Goal: Information Seeking & Learning: Compare options

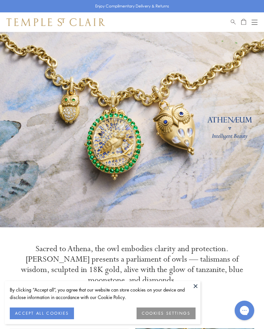
click at [198, 283] on button at bounding box center [195, 286] width 10 height 10
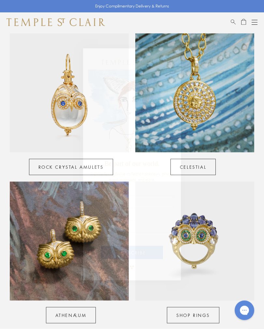
scroll to position [295, 0]
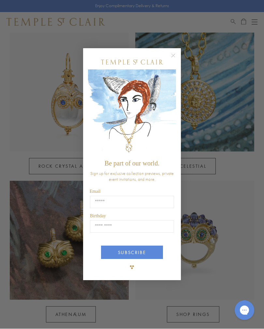
click at [178, 57] on form "Be part of our world. Sign up for exclusive collection previews, private event …" at bounding box center [132, 164] width 98 height 232
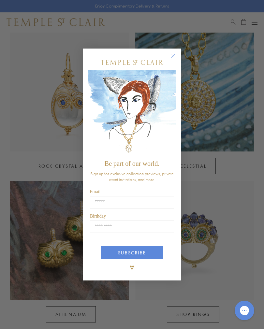
click at [175, 58] on circle "Close dialog" at bounding box center [173, 56] width 8 height 8
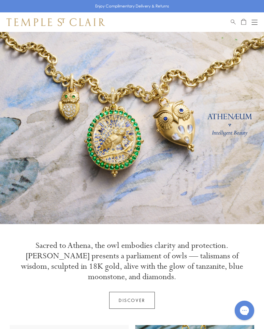
scroll to position [0, 0]
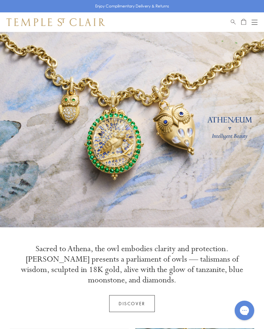
click at [259, 19] on div "Shop Shop Categories Amulets Pendants & Charms Lockets Chains & Leather Cords E…" at bounding box center [132, 22] width 264 height 20
click at [254, 19] on button "Open navigation" at bounding box center [254, 22] width 6 height 8
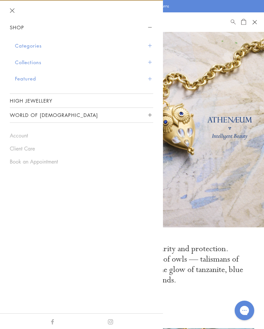
click at [152, 44] on button "Categories" at bounding box center [84, 45] width 138 height 17
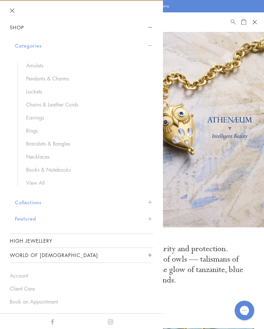
click at [63, 103] on link "Chains & Leather Cords" at bounding box center [86, 104] width 120 height 7
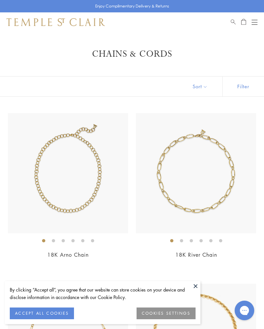
click at [195, 284] on button at bounding box center [195, 286] width 10 height 10
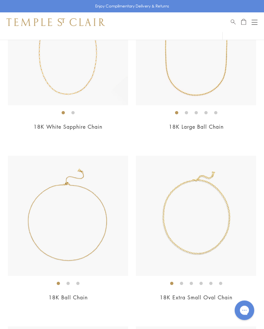
scroll to position [981, 0]
click at [120, 281] on ol at bounding box center [68, 282] width 120 height 8
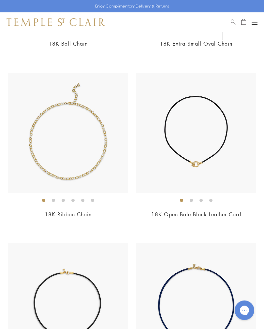
scroll to position [1234, 0]
click at [250, 222] on div "From $1,950" at bounding box center [196, 222] width 120 height 7
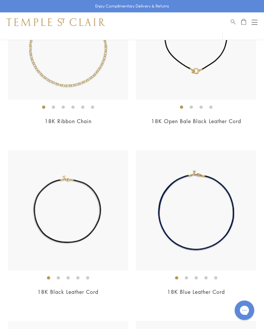
scroll to position [1327, 0]
click at [118, 267] on img at bounding box center [68, 210] width 120 height 120
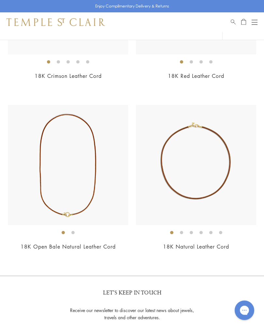
scroll to position [1714, 0]
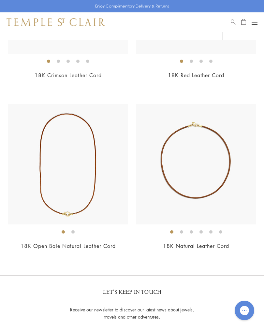
click at [115, 244] on link "18K Open Bale Natural Leather Cord" at bounding box center [68, 245] width 95 height 7
click at [255, 227] on ol at bounding box center [196, 231] width 120 height 8
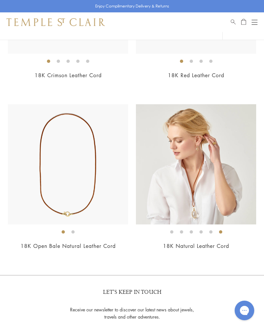
click at [256, 18] on button "Open navigation" at bounding box center [254, 22] width 6 height 8
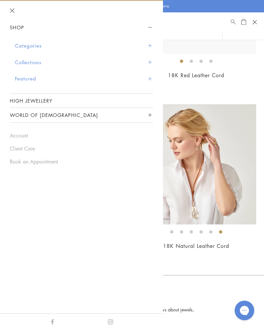
click at [153, 44] on button "Categories" at bounding box center [84, 45] width 138 height 17
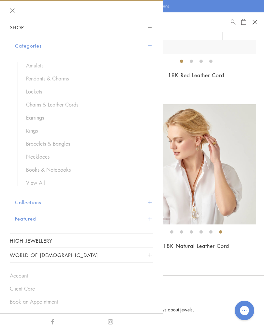
click at [54, 76] on link "Pendants & Charms" at bounding box center [86, 78] width 120 height 7
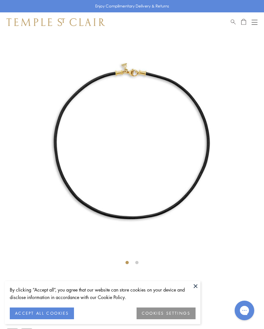
scroll to position [32, 0]
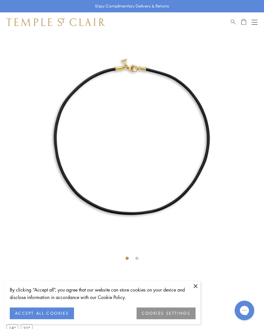
click at [196, 286] on button at bounding box center [195, 286] width 10 height 10
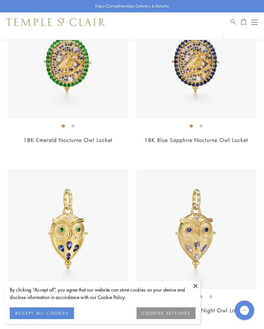
scroll to position [115, 0]
click at [198, 291] on button at bounding box center [195, 286] width 10 height 10
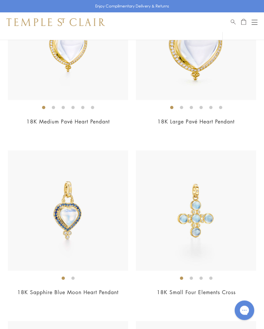
scroll to position [2691, 0]
click at [124, 297] on div "$6,500" at bounding box center [68, 300] width 120 height 7
click at [260, 275] on div "New New New New New New" at bounding box center [132, 150] width 264 height 5457
click at [253, 288] on h2 "18K Small Four Elements Cross" at bounding box center [196, 291] width 120 height 7
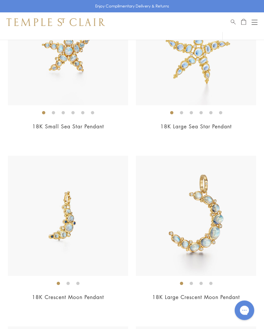
scroll to position [3197, 0]
click at [122, 295] on div "18K Crescent Moon Pendant $2,300" at bounding box center [68, 301] width 120 height 16
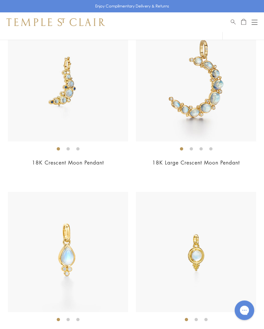
scroll to position [3332, 0]
click at [126, 315] on ol at bounding box center [68, 319] width 120 height 8
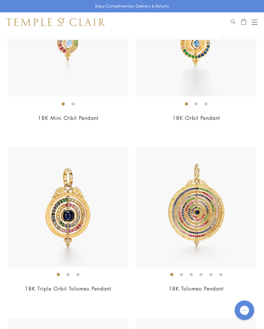
scroll to position [3888, 0]
click at [255, 285] on h2 "18K Tolomeo Pendant" at bounding box center [196, 288] width 120 height 7
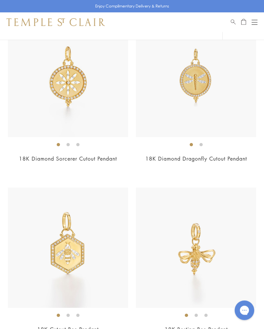
scroll to position [4529, 0]
click at [252, 298] on img at bounding box center [196, 247] width 120 height 120
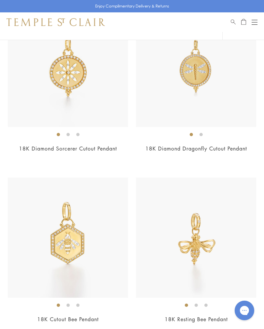
click at [234, 301] on ol at bounding box center [196, 305] width 120 height 8
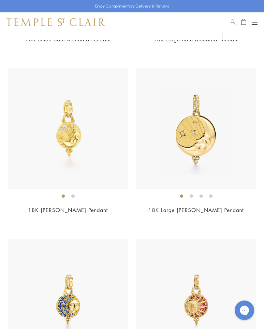
scroll to position [5160, 0]
click at [123, 206] on h2 "18K Luna Pendant" at bounding box center [68, 209] width 120 height 7
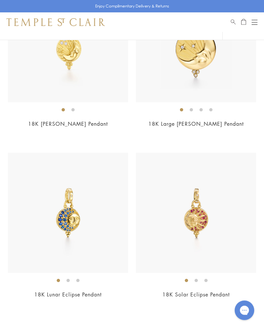
scroll to position [5247, 0]
click at [123, 290] on h2 "18K Lunar Eclipse Pendant" at bounding box center [68, 293] width 120 height 7
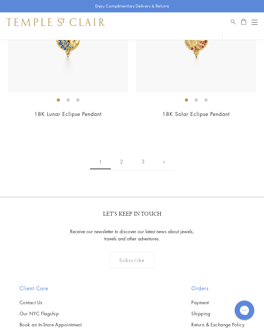
scroll to position [5427, 0]
click at [125, 153] on link "2" at bounding box center [121, 162] width 21 height 18
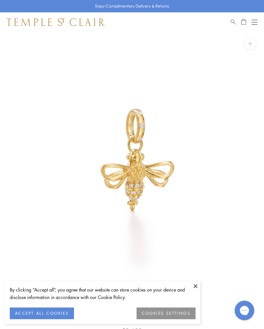
click at [198, 286] on button at bounding box center [195, 286] width 10 height 10
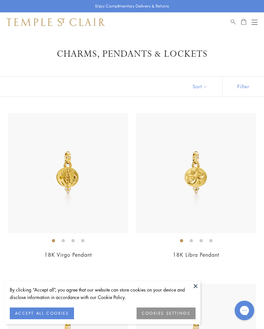
click at [199, 286] on button at bounding box center [195, 286] width 10 height 10
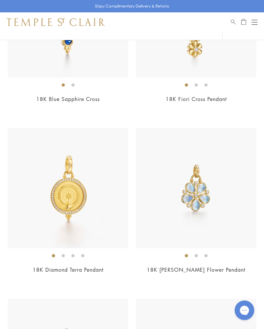
scroll to position [1349, 0]
click at [248, 275] on div "$3,800" at bounding box center [196, 278] width 120 height 7
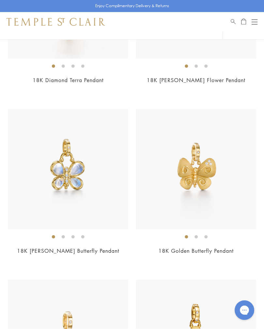
scroll to position [1538, 0]
click at [123, 256] on div "$2,600" at bounding box center [68, 259] width 120 height 7
click at [246, 256] on div "$2,500" at bounding box center [196, 259] width 120 height 7
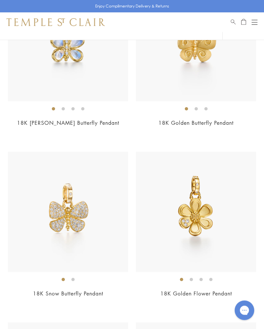
scroll to position [1667, 0]
click at [120, 292] on h2 "18K Snow Butterfly Pendant" at bounding box center [68, 292] width 120 height 7
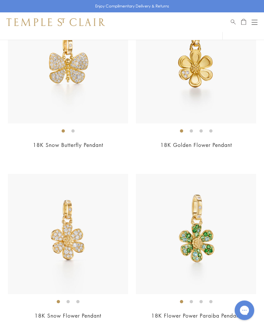
scroll to position [1815, 0]
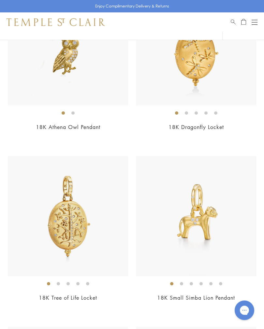
scroll to position [2344, 0]
click at [236, 303] on div "$4,000" at bounding box center [196, 306] width 120 height 7
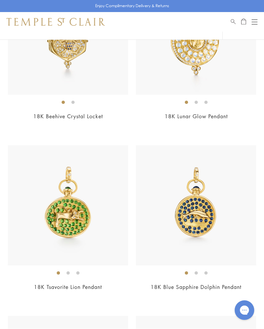
scroll to position [4060, 0]
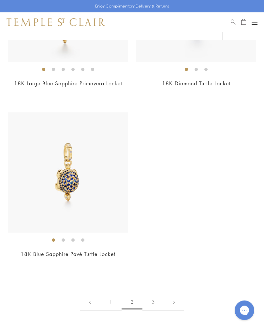
scroll to position [4775, 0]
click at [156, 293] on link "3" at bounding box center [152, 302] width 21 height 18
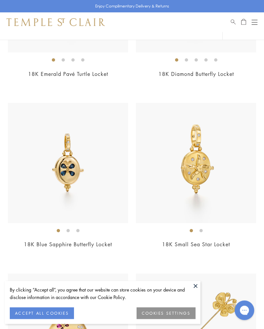
scroll to position [181, 0]
click at [196, 291] on button at bounding box center [195, 286] width 10 height 10
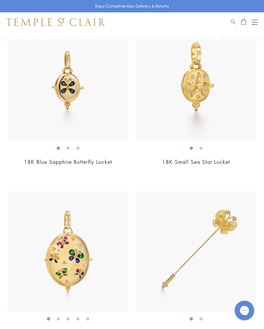
scroll to position [255, 0]
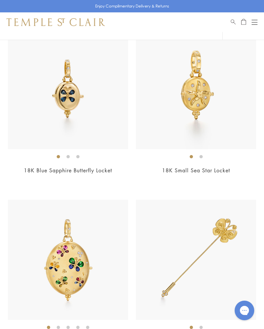
click at [254, 22] on div "Open navigation" at bounding box center [254, 22] width 6 height 0
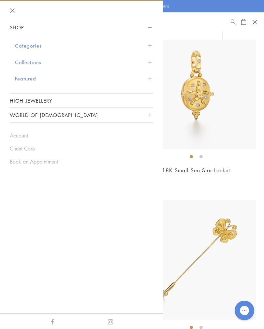
click at [153, 46] on button "Categories" at bounding box center [84, 45] width 138 height 17
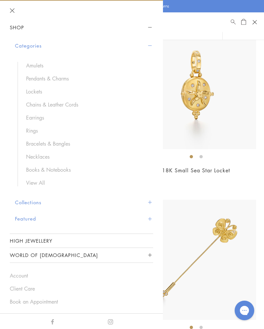
click at [36, 62] on link "Amulets" at bounding box center [86, 65] width 120 height 7
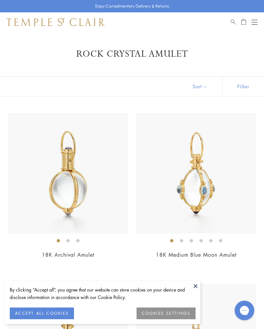
click at [197, 286] on button at bounding box center [195, 286] width 10 height 10
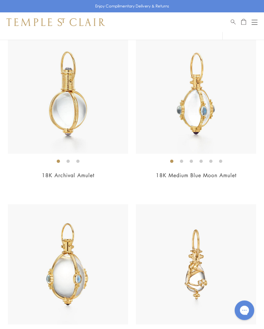
scroll to position [80, 0]
click at [120, 172] on h2 "18K Archival Amulet" at bounding box center [68, 174] width 120 height 7
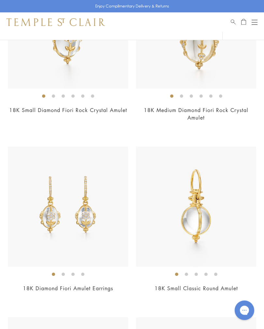
scroll to position [997, 0]
click at [253, 280] on div "18K Small Classic Round Amulet $2,000" at bounding box center [196, 223] width 120 height 154
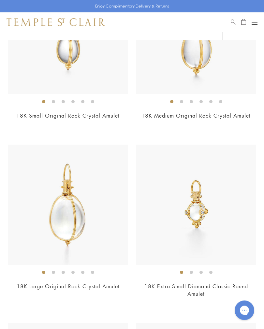
scroll to position [1681, 0]
click at [248, 293] on h2 "18K Extra Small Diamond Classic Round Amulet" at bounding box center [196, 289] width 120 height 15
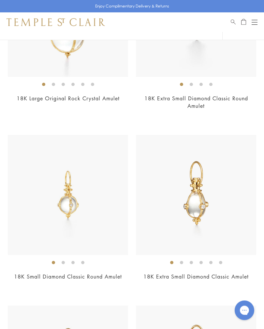
scroll to position [1869, 0]
click at [127, 262] on ol at bounding box center [68, 262] width 120 height 8
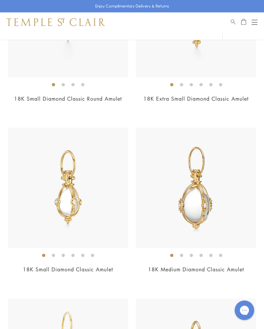
scroll to position [2046, 0]
click at [254, 277] on div "$6,500" at bounding box center [196, 277] width 120 height 7
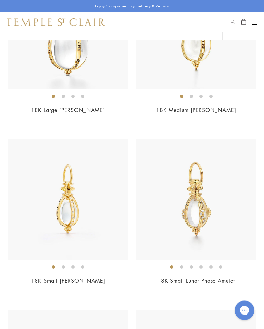
scroll to position [3570, 0]
click at [250, 286] on div "$4,500" at bounding box center [196, 289] width 120 height 7
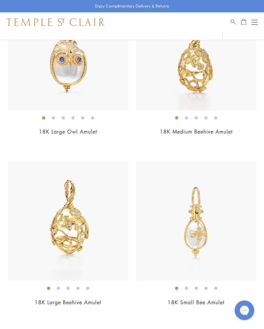
scroll to position [4060, 0]
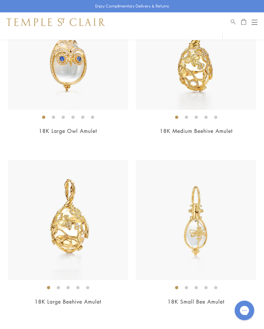
click at [250, 283] on ol at bounding box center [196, 287] width 120 height 8
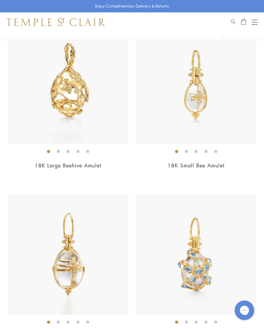
scroll to position [4197, 0]
click at [255, 153] on div "18K Small Bee Amulet $3,700" at bounding box center [196, 100] width 120 height 154
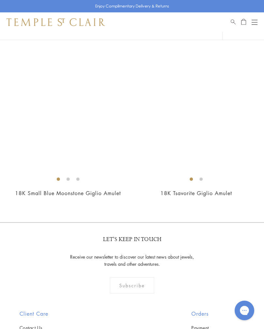
scroll to position [5874, 0]
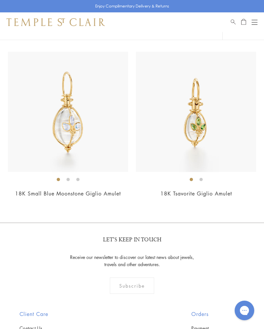
click at [256, 19] on button "Open navigation" at bounding box center [254, 22] width 6 height 8
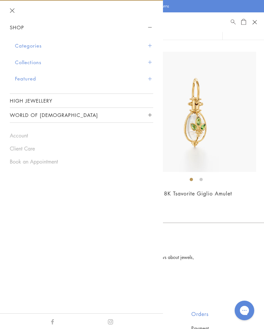
click at [152, 42] on button "Categories" at bounding box center [84, 45] width 138 height 17
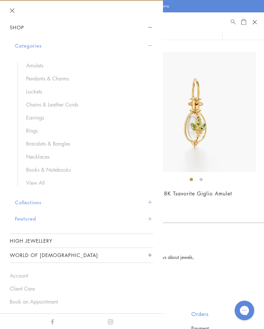
click at [151, 218] on span "Sidebar navigation" at bounding box center [150, 219] width 4 height 4
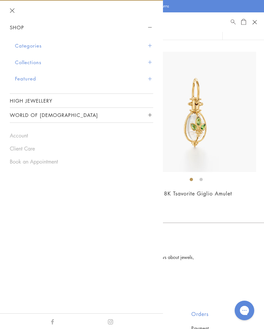
click at [152, 79] on button "Featured" at bounding box center [84, 78] width 138 height 17
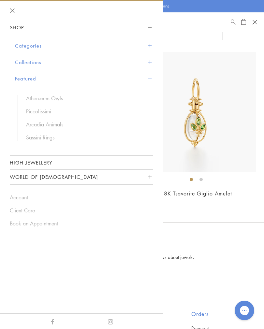
click at [153, 61] on button "Collections" at bounding box center [84, 62] width 138 height 17
